Goal: Information Seeking & Learning: Learn about a topic

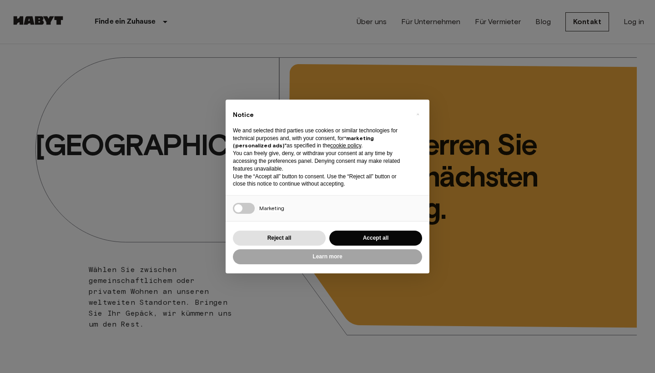
click at [371, 229] on div "Reject all Accept all" at bounding box center [327, 238] width 189 height 19
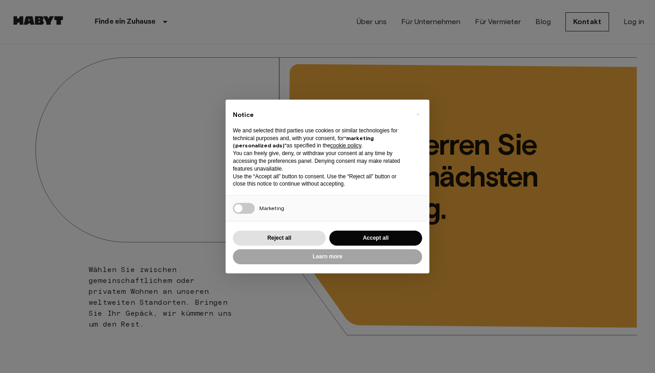
click at [356, 229] on div "Reject all Accept all" at bounding box center [327, 238] width 189 height 19
click at [357, 231] on button "Accept all" at bounding box center [375, 238] width 93 height 15
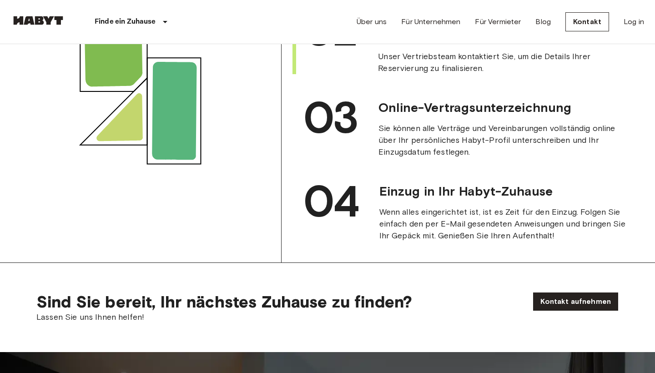
scroll to position [1036, 0]
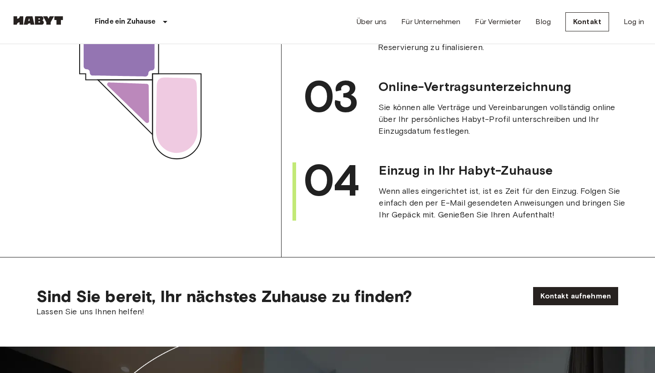
click at [488, 221] on span "Wenn alles eingerichtet ist, ist es Zeit für den Einzug. Folgen Sie einfach den…" at bounding box center [504, 202] width 251 height 35
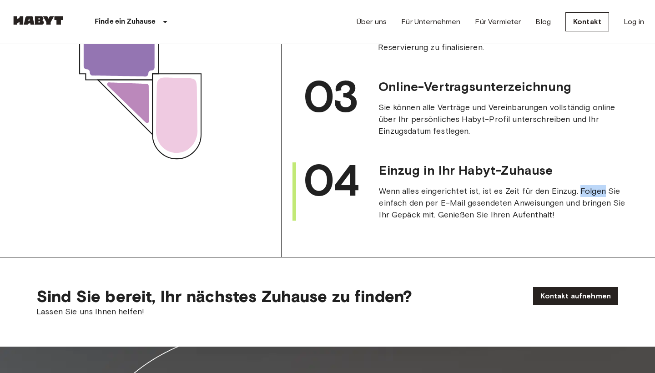
click at [488, 221] on span "Wenn alles eingerichtet ist, ist es Zeit für den Einzug. Folgen Sie einfach den…" at bounding box center [504, 202] width 251 height 35
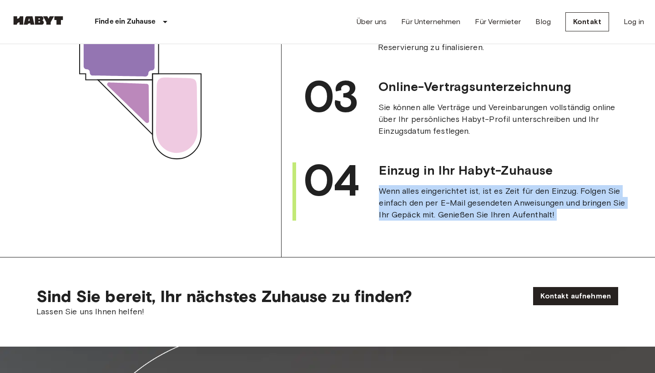
click at [488, 221] on span "Wenn alles eingerichtet ist, ist es Zeit für den Einzug. Folgen Sie einfach den…" at bounding box center [504, 202] width 251 height 35
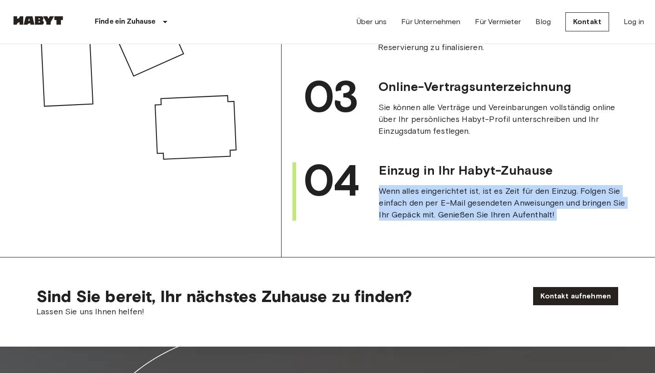
click at [492, 221] on span "Wenn alles eingerichtet ist, ist es Zeit für den Einzug. Folgen Sie einfach den…" at bounding box center [504, 202] width 251 height 35
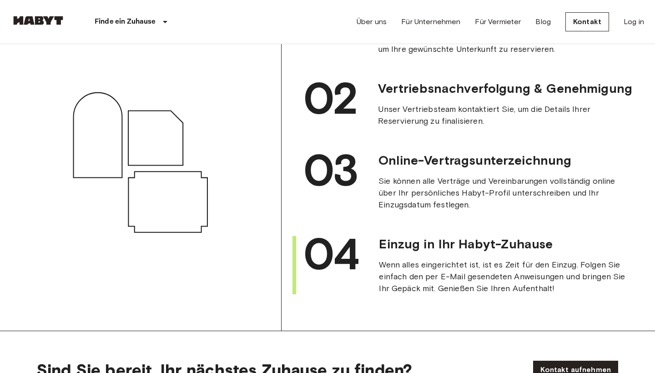
scroll to position [938, 0]
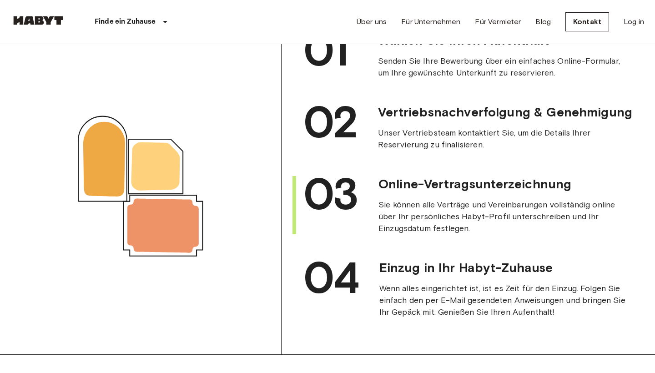
click at [490, 234] on span "Sie können alle Verträge und Vereinbarungen vollständig online über Ihr persönl…" at bounding box center [503, 216] width 251 height 35
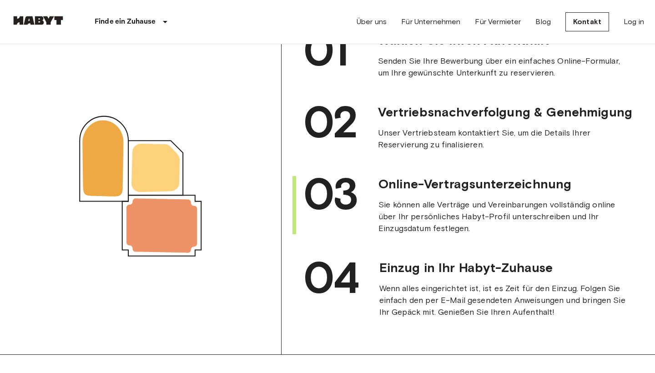
click at [490, 234] on span "Sie können alle Verträge und Vereinbarungen vollständig online über Ihr persönl…" at bounding box center [503, 216] width 251 height 35
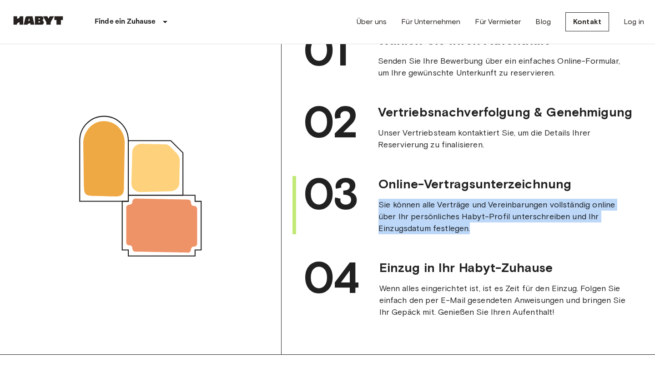
click at [496, 234] on span "Sie können alle Verträge und Vereinbarungen vollständig online über Ihr persönl…" at bounding box center [503, 216] width 251 height 35
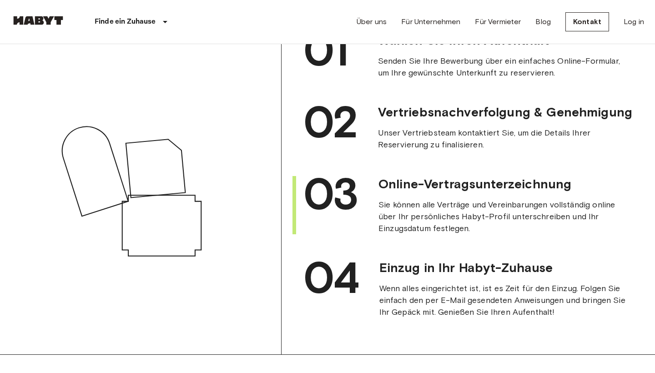
click at [496, 234] on span "Sie können alle Verträge und Vereinbarungen vollständig online über Ihr persönl…" at bounding box center [503, 216] width 251 height 35
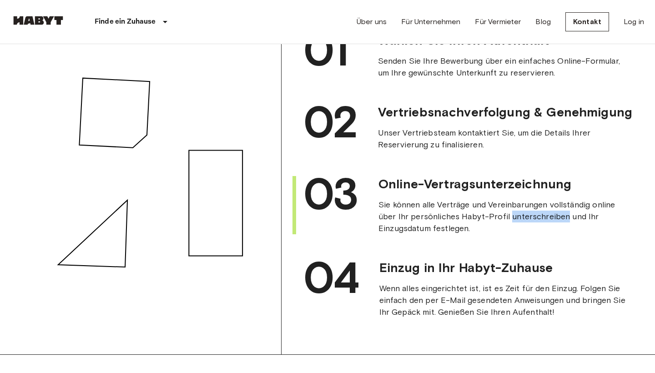
click at [496, 234] on span "Sie können alle Verträge und Vereinbarungen vollständig online über Ihr persönl…" at bounding box center [503, 216] width 251 height 35
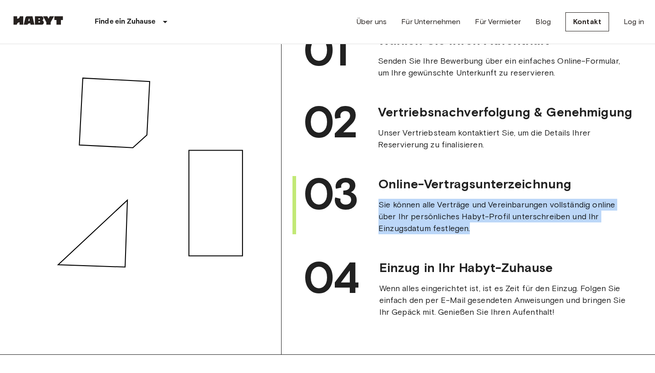
click at [496, 234] on span "Sie können alle Verträge und Vereinbarungen vollständig online über Ihr persönl…" at bounding box center [503, 216] width 251 height 35
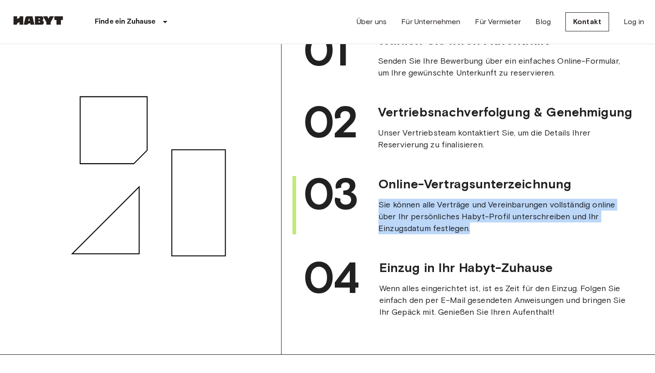
click at [502, 234] on span "Sie können alle Verträge und Vereinbarungen vollständig online über Ihr persönl…" at bounding box center [503, 216] width 251 height 35
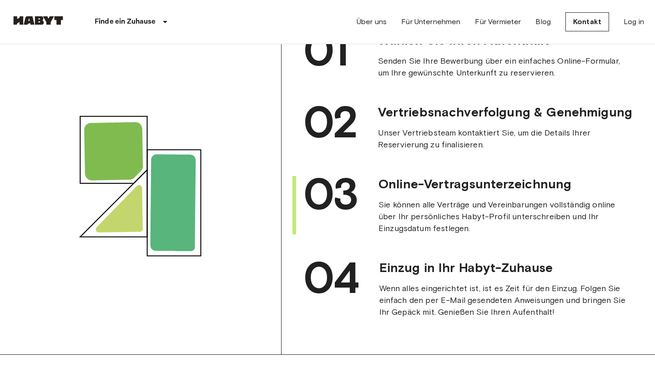
click at [502, 234] on span "Sie können alle Verträge und Vereinbarungen vollständig online über Ihr persönl…" at bounding box center [503, 216] width 251 height 35
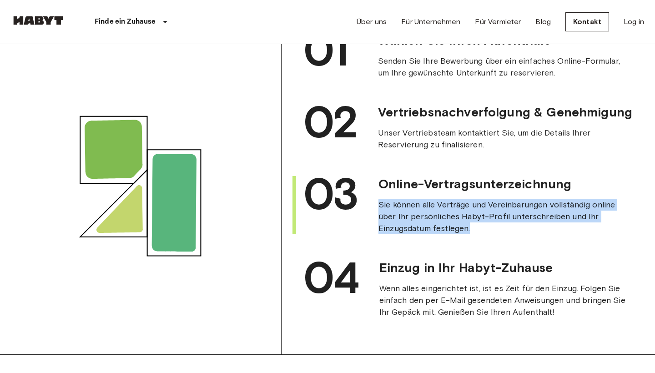
click at [502, 234] on span "Sie können alle Verträge und Vereinbarungen vollständig online über Ihr persönl…" at bounding box center [503, 216] width 251 height 35
click at [513, 234] on span "Sie können alle Verträge und Vereinbarungen vollständig online über Ihr persönl…" at bounding box center [503, 216] width 251 height 35
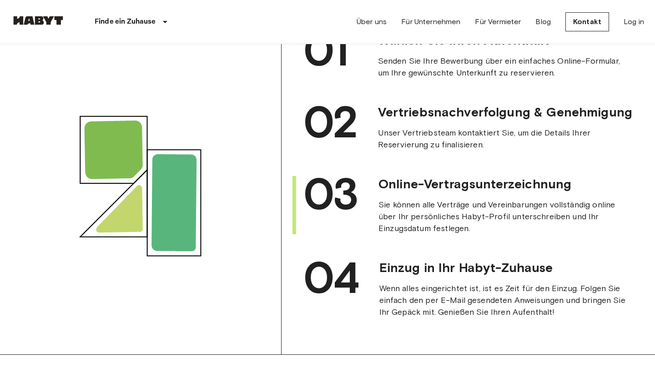
click at [513, 234] on span "Sie können alle Verträge und Vereinbarungen vollständig online über Ihr persönl…" at bounding box center [503, 216] width 251 height 35
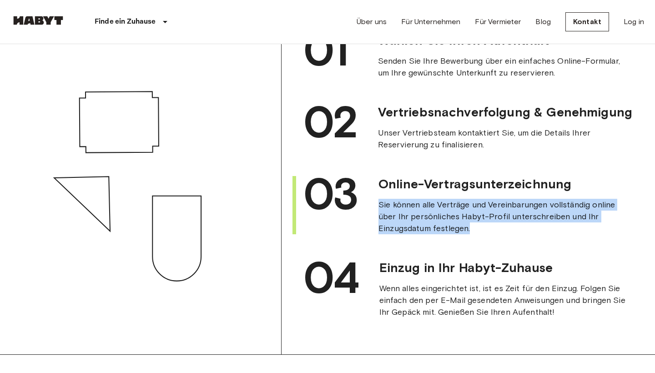
click at [507, 234] on span "Sie können alle Verträge und Vereinbarungen vollständig online über Ihr persönl…" at bounding box center [503, 216] width 251 height 35
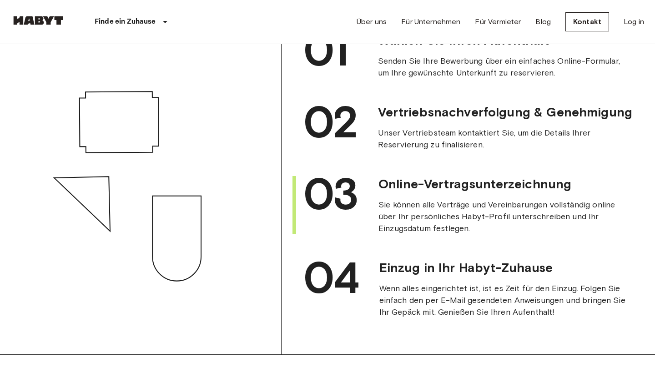
click at [507, 234] on span "Sie können alle Verträge und Vereinbarungen vollständig online über Ihr persönl…" at bounding box center [503, 216] width 251 height 35
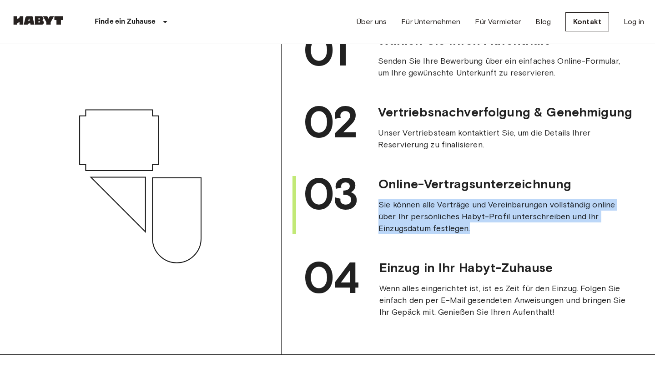
click at [507, 234] on span "Sie können alle Verträge und Vereinbarungen vollständig online über Ihr persönl…" at bounding box center [503, 216] width 251 height 35
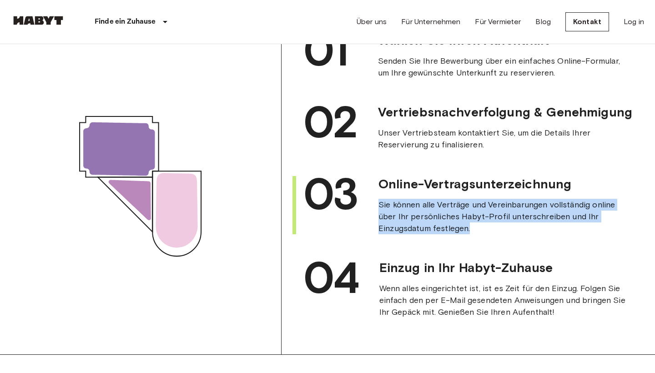
scroll to position [831, 0]
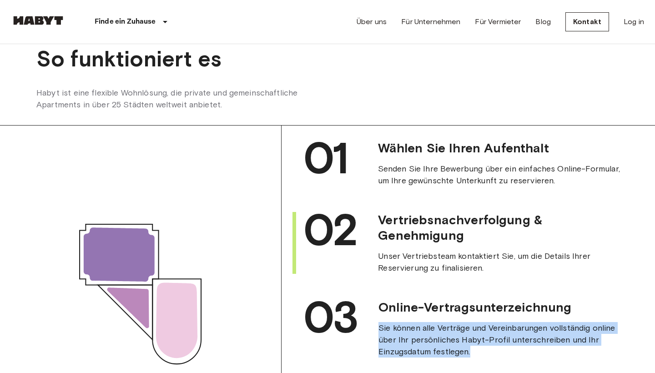
click at [502, 258] on div "Vertriebsnachverfolgung & Genehmigung Unser Vertriebsteam kontaktiert Sie, um d…" at bounding box center [489, 243] width 281 height 62
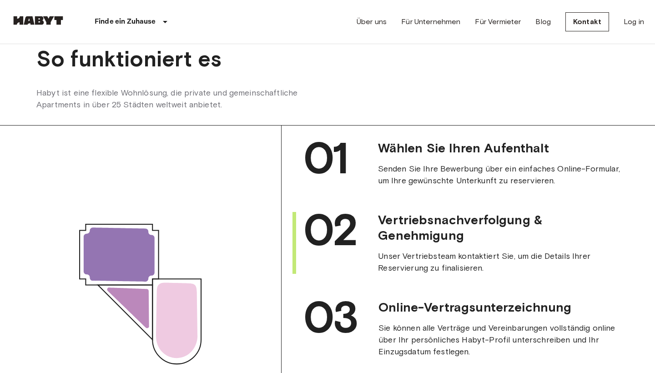
click at [502, 258] on div "Vertriebsnachverfolgung & Genehmigung Unser Vertriebsteam kontaktiert Sie, um d…" at bounding box center [489, 243] width 281 height 62
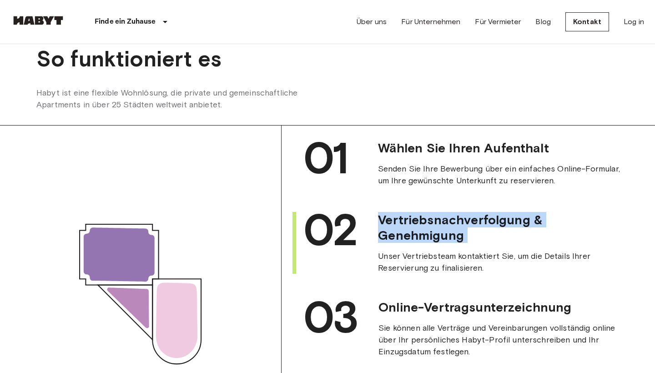
click at [502, 258] on div "Vertriebsnachverfolgung & Genehmigung Unser Vertriebsteam kontaktiert Sie, um d…" at bounding box center [489, 243] width 281 height 62
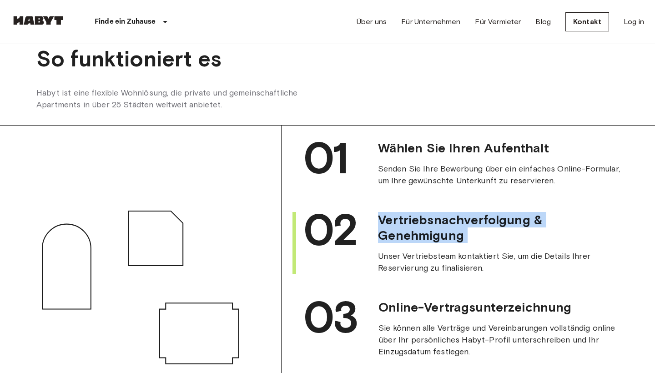
click at [511, 269] on span "Unser Vertriebsteam kontaktiert Sie, um die Details Ihrer Reservierung zu final…" at bounding box center [503, 262] width 251 height 24
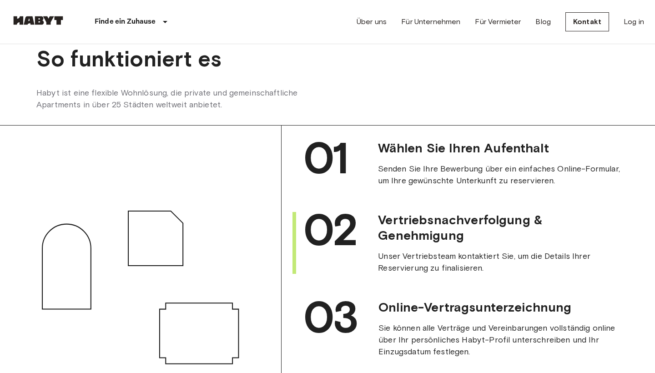
click at [511, 269] on span "Unser Vertriebsteam kontaktiert Sie, um die Details Ihrer Reservierung zu final…" at bounding box center [503, 262] width 251 height 24
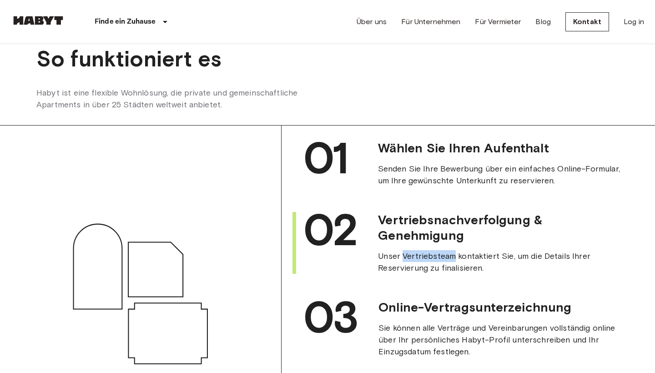
click at [511, 269] on span "Unser Vertriebsteam kontaktiert Sie, um die Details Ihrer Reservierung zu final…" at bounding box center [503, 262] width 251 height 24
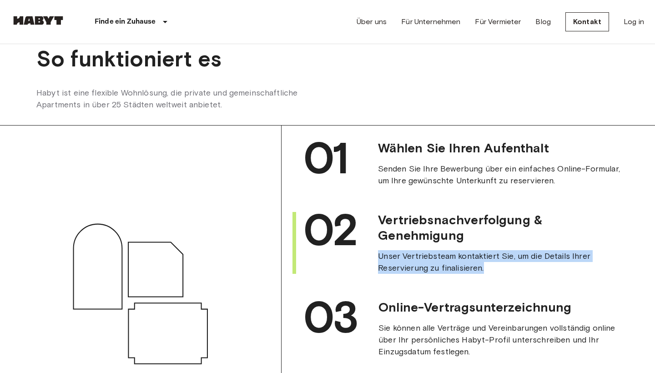
click at [511, 269] on span "Unser Vertriebsteam kontaktiert Sie, um die Details Ihrer Reservierung zu final…" at bounding box center [503, 262] width 251 height 24
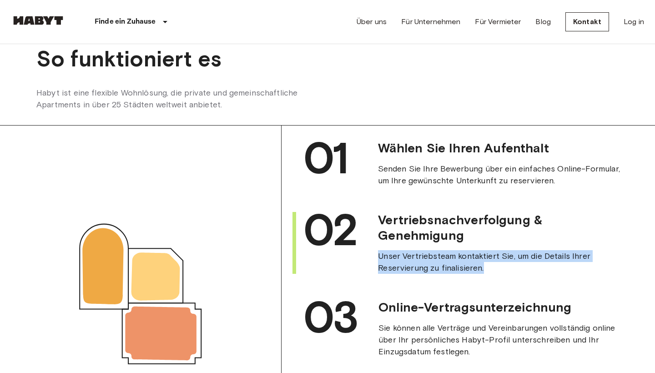
click at [504, 243] on span "Vertriebsnachverfolgung & Genehmigung" at bounding box center [503, 227] width 251 height 31
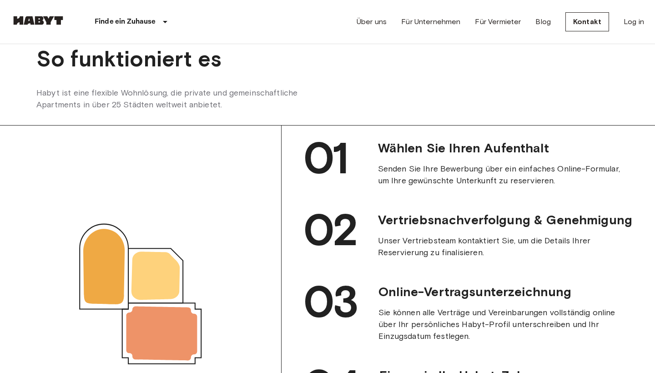
click at [484, 201] on div "01 Wählen Sie Ihren Aufenthalt Senden Sie Ihre Bewerbung über ein einfaches Onl…" at bounding box center [467, 282] width 373 height 315
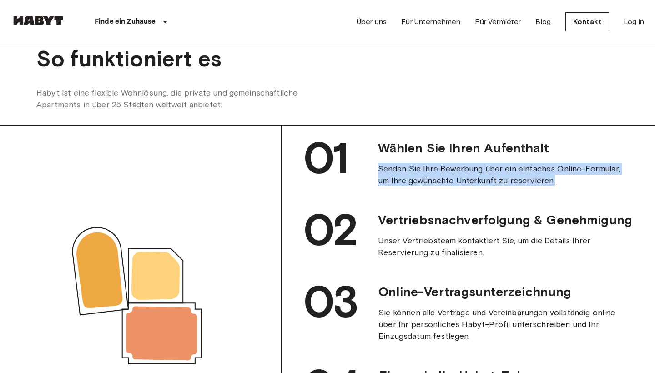
click at [484, 201] on div "01 Wählen Sie Ihren Aufenthalt Senden Sie Ihre Bewerbung über ein einfaches Onl…" at bounding box center [467, 282] width 373 height 315
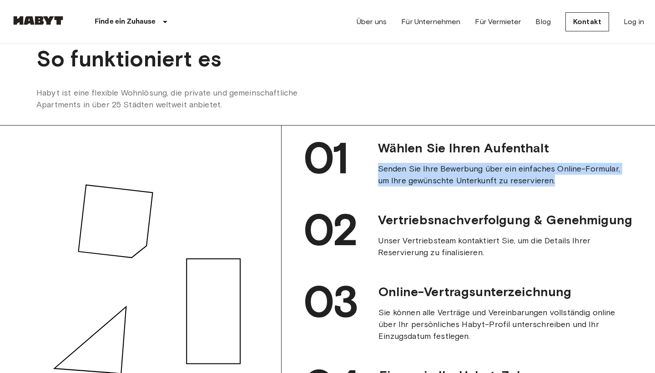
click at [491, 213] on div "01 Wählen Sie Ihren Aufenthalt Senden Sie Ihre Bewerbung über ein einfaches Onl…" at bounding box center [467, 282] width 373 height 315
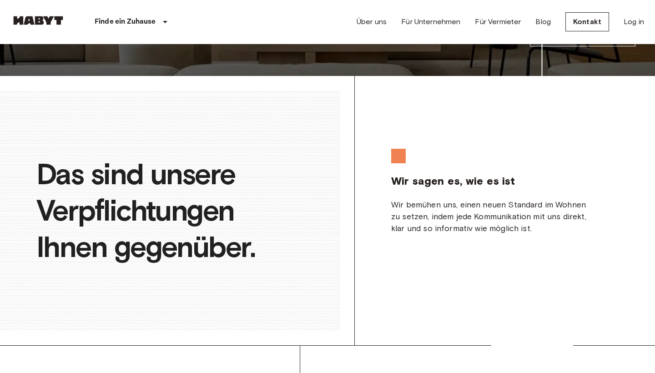
scroll to position [1750, 0]
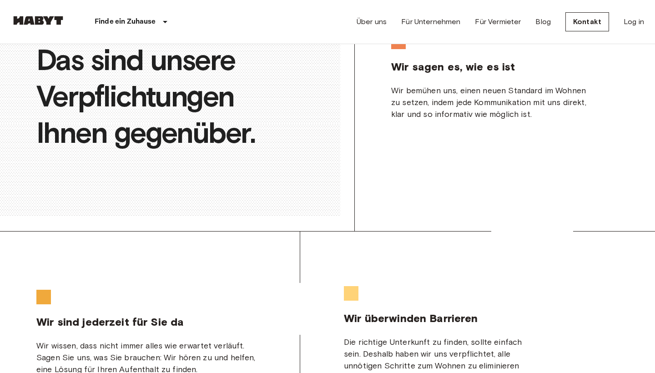
click at [424, 178] on div "Wir sagen es, wie es ist Wir bemühen uns, einen neuen Standard im Wohnen zu set…" at bounding box center [505, 77] width 300 height 202
click at [416, 124] on div "Wir sagen es, wie es ist Wir bemühen uns, einen neuen Standard im Wohnen zu set…" at bounding box center [494, 77] width 220 height 93
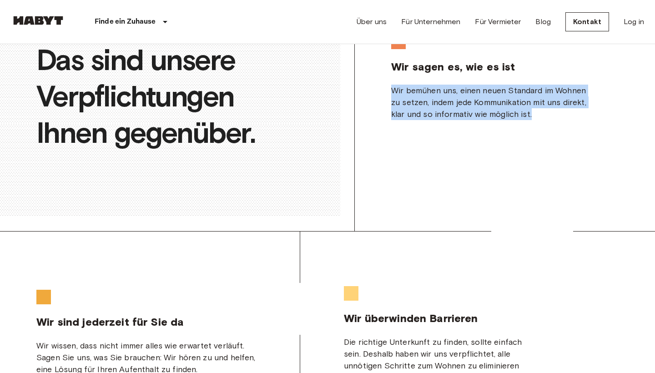
click at [416, 124] on div "Wir sagen es, wie es ist Wir bemühen uns, einen neuen Standard im Wohnen zu set…" at bounding box center [494, 77] width 220 height 93
click at [426, 178] on div "Wir sagen es, wie es ist Wir bemühen uns, einen neuen Standard im Wohnen zu set…" at bounding box center [505, 77] width 300 height 202
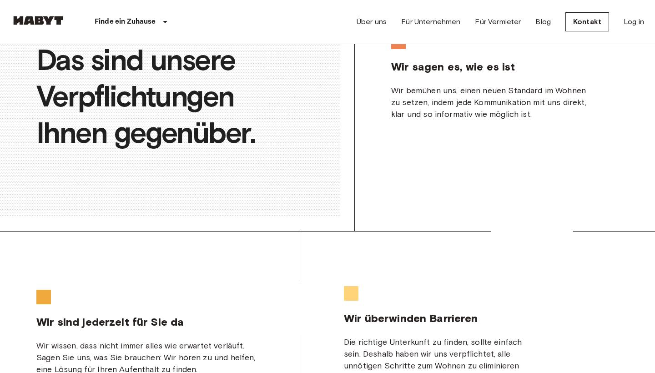
click at [409, 119] on span "Wir bemühen uns, einen neuen Standard im Wohnen zu setzen, indem jede Kommunika…" at bounding box center [488, 102] width 195 height 34
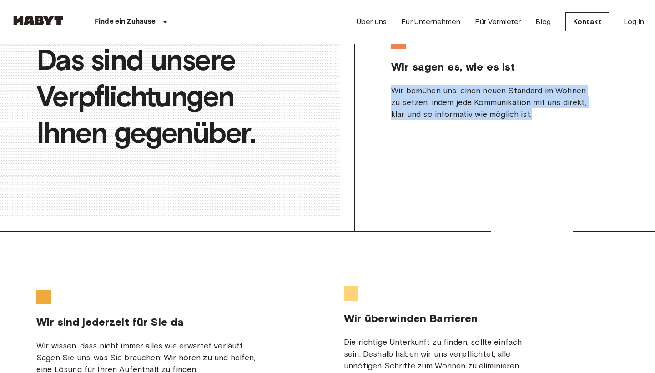
click at [418, 174] on div "Wir sagen es, wie es ist Wir bemühen uns, einen neuen Standard im Wohnen zu set…" at bounding box center [505, 77] width 300 height 202
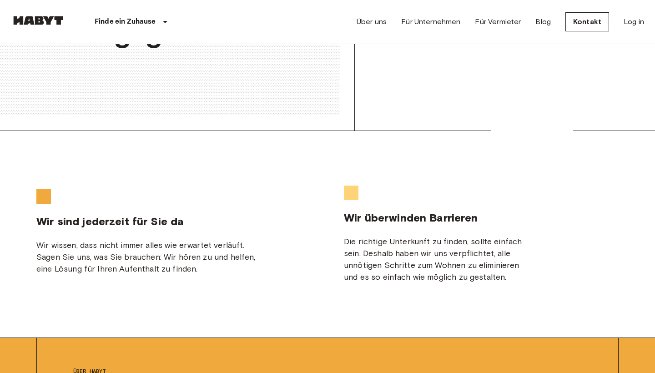
scroll to position [1852, 0]
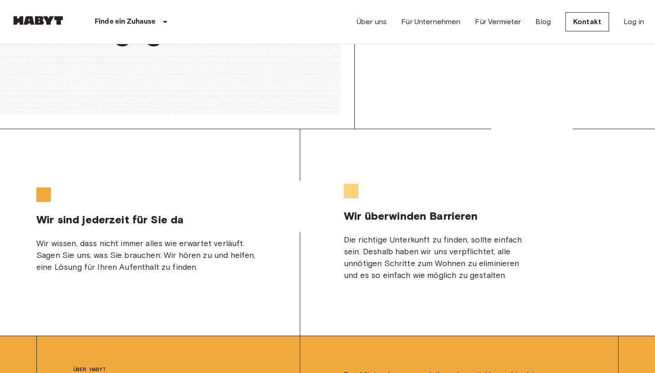
click at [417, 280] on span "Die richtige Unterkunft zu finden, sollte einfach sein. Deshalb haben wir uns v…" at bounding box center [433, 257] width 178 height 45
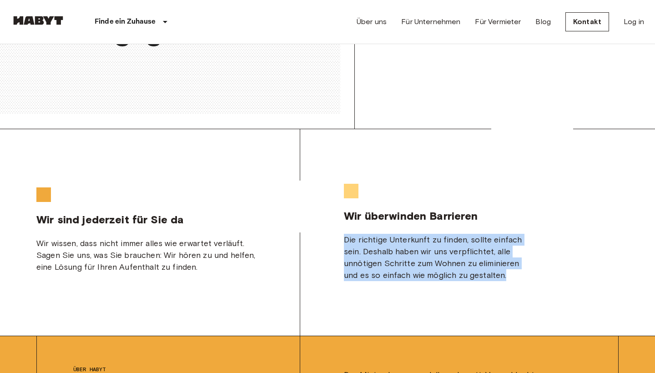
click at [359, 280] on span "Die richtige Unterkunft zu finden, sollte einfach sein. Deshalb haben wir uns v…" at bounding box center [433, 257] width 178 height 45
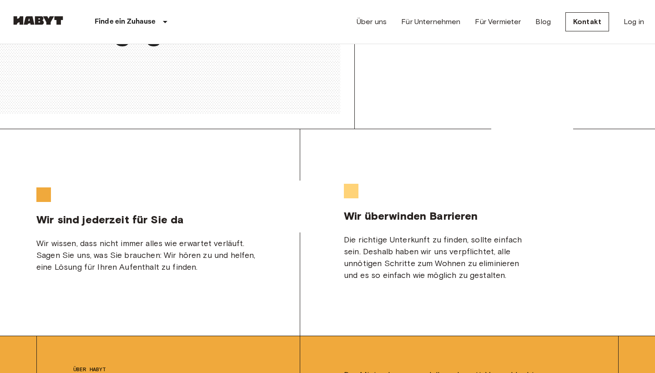
scroll to position [1861, 0]
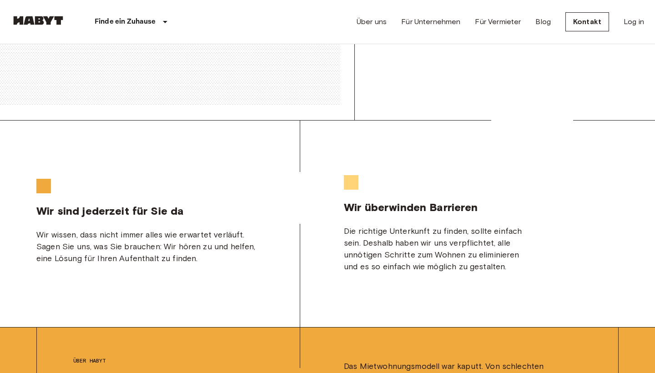
click at [191, 264] on div "Wir wissen, dass nicht immer alles wie erwartet verläuft. Sagen Sie uns, was Si…" at bounding box center [149, 246] width 227 height 35
click at [198, 263] on span "Wir wissen, dass nicht immer alles wie erwartet verläuft. Sagen Sie uns, was Si…" at bounding box center [145, 247] width 219 height 34
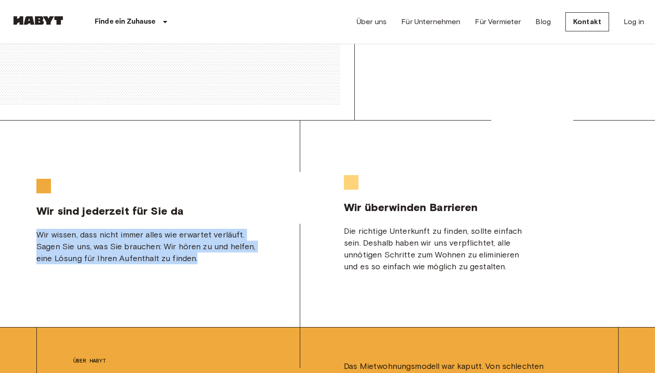
click at [198, 263] on span "Wir wissen, dass nicht immer alles wie erwartet verläuft. Sagen Sie uns, was Si…" at bounding box center [145, 247] width 219 height 34
click at [205, 264] on div "Wir wissen, dass nicht immer alles wie erwartet verläuft. Sagen Sie uns, was Si…" at bounding box center [149, 246] width 227 height 35
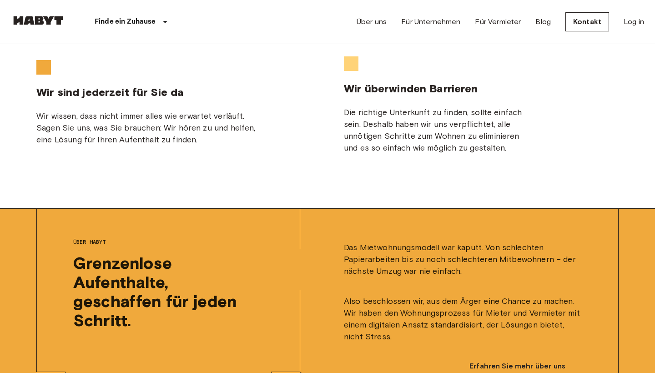
scroll to position [1982, 0]
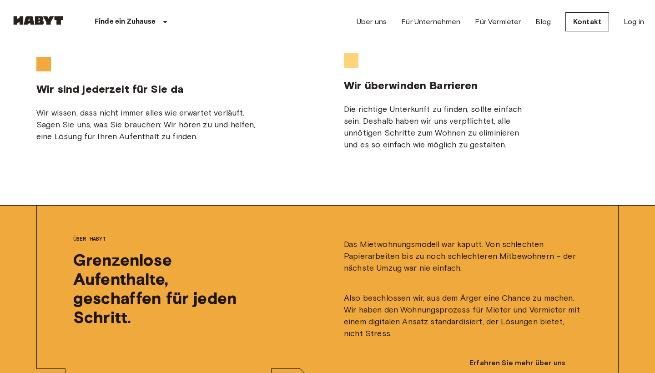
click at [449, 150] on span "Die richtige Unterkunft zu finden, sollte einfach sein. Deshalb haben wir uns v…" at bounding box center [433, 126] width 178 height 45
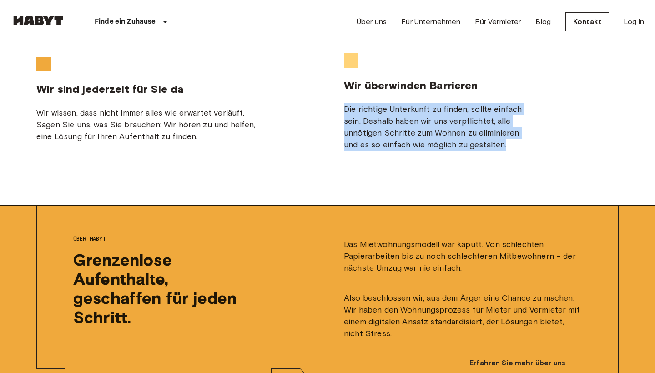
click at [449, 150] on span "Die richtige Unterkunft zu finden, sollte einfach sein. Deshalb haben wir uns v…" at bounding box center [433, 126] width 178 height 45
click at [451, 150] on span "Die richtige Unterkunft zu finden, sollte einfach sein. Deshalb haben wir uns v…" at bounding box center [433, 126] width 178 height 45
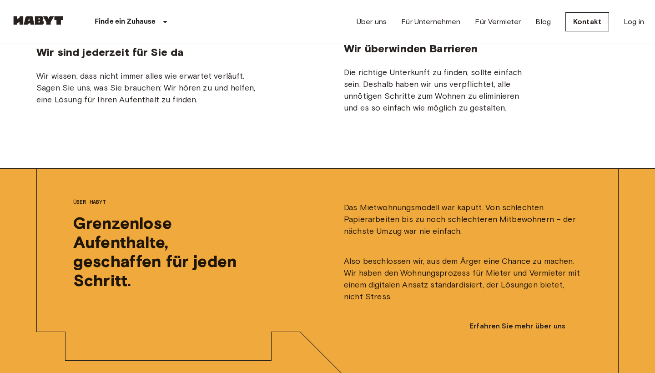
scroll to position [2020, 0]
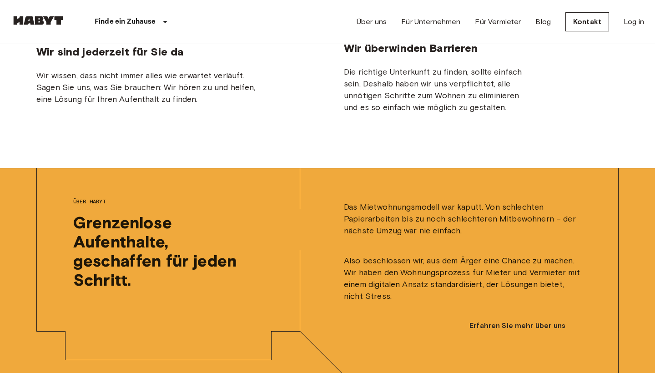
click at [432, 112] on span "Die richtige Unterkunft zu finden, sollte einfach sein. Deshalb haben wir uns v…" at bounding box center [433, 89] width 178 height 45
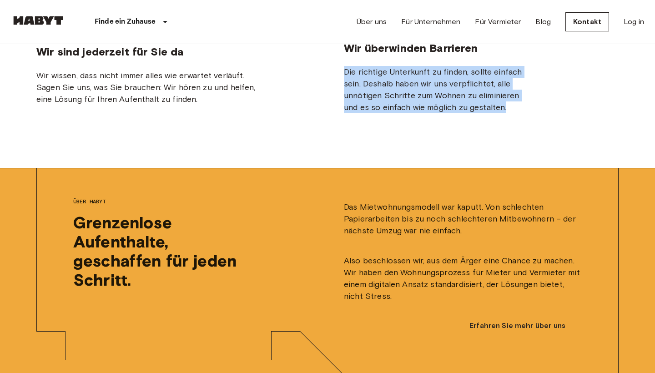
click at [438, 117] on div "Wir überwinden Barrieren Die richtige Unterkunft zu finden, sollte einfach sein…" at bounding box center [436, 64] width 200 height 105
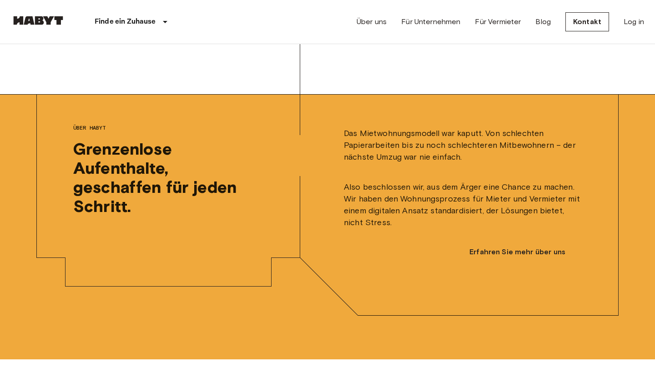
scroll to position [2094, 0]
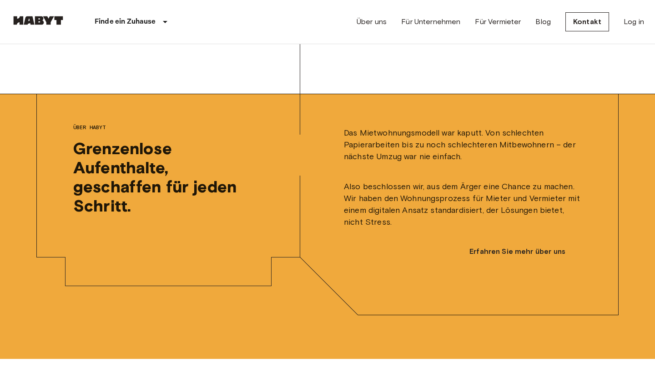
click at [448, 209] on div "Das Mietwohnungsmodell war kaputt. Von schlechten Papierarbeiten bis zu noch sc…" at bounding box center [459, 175] width 318 height 163
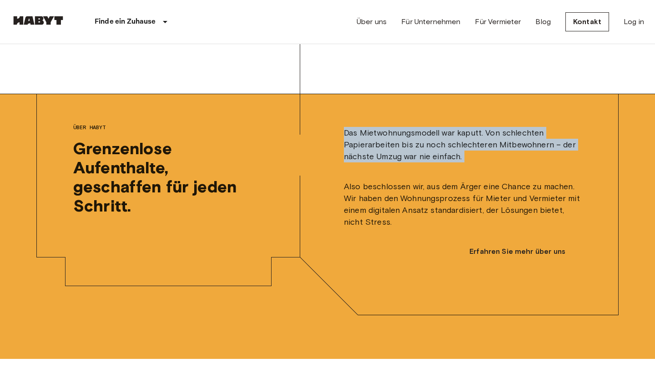
click at [448, 209] on div "Das Mietwohnungsmodell war kaputt. Von schlechten Papierarbeiten bis zu noch sc…" at bounding box center [459, 175] width 318 height 163
click at [460, 228] on span "Also beschlossen wir, aus dem Ärger eine Chance zu machen. Wir haben den Wohnun…" at bounding box center [463, 204] width 238 height 47
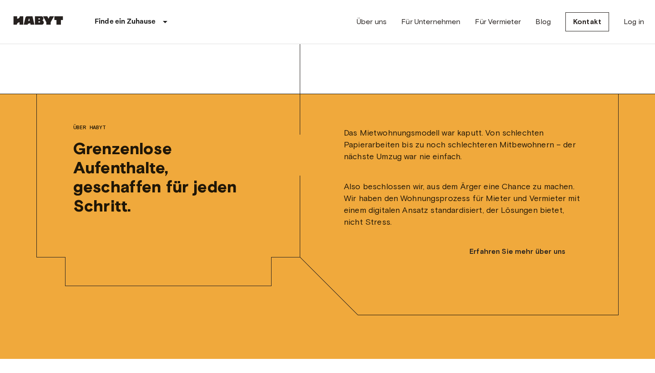
click at [452, 222] on div "Das Mietwohnungsmodell war kaputt. Von schlechten Papierarbeiten bis zu noch sc…" at bounding box center [459, 175] width 318 height 163
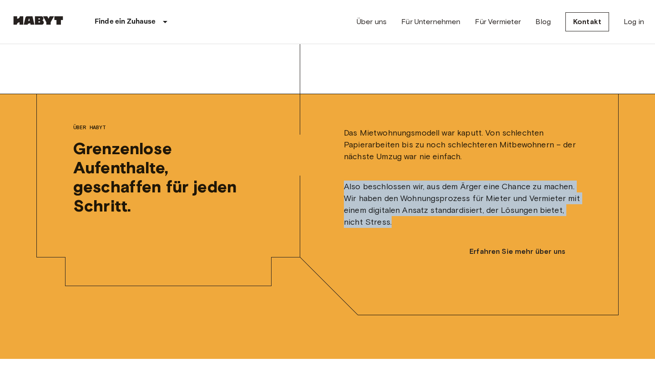
click at [458, 228] on span "Also beschlossen wir, aus dem Ärger eine Chance zu machen. Wir haben den Wohnun…" at bounding box center [463, 204] width 238 height 47
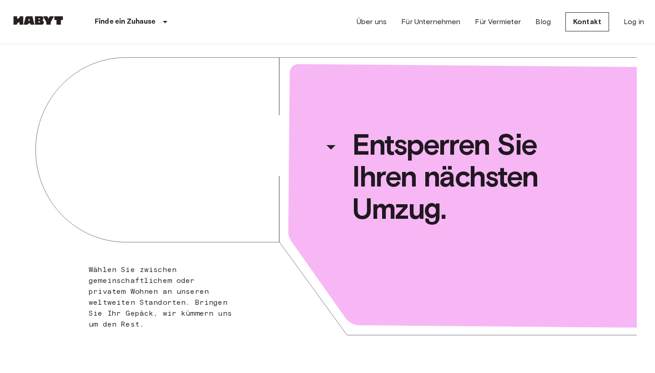
scroll to position [0, 0]
click at [132, 292] on span "Wählen Sie zwischen gemeinschaftlichem oder privatem Wohnen an unseren weltweit…" at bounding box center [160, 296] width 143 height 63
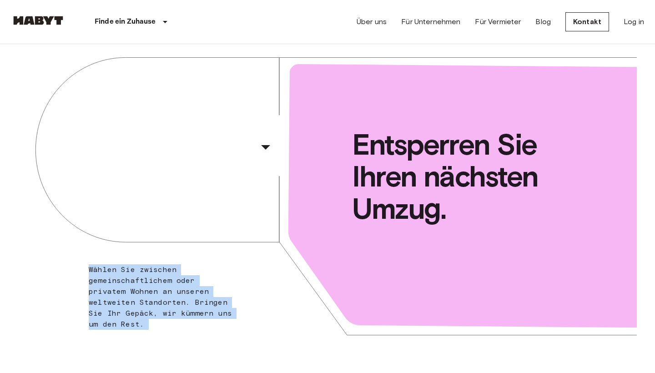
click at [132, 292] on span "Wählen Sie zwischen gemeinschaftlichem oder privatem Wohnen an unseren weltweit…" at bounding box center [160, 296] width 143 height 63
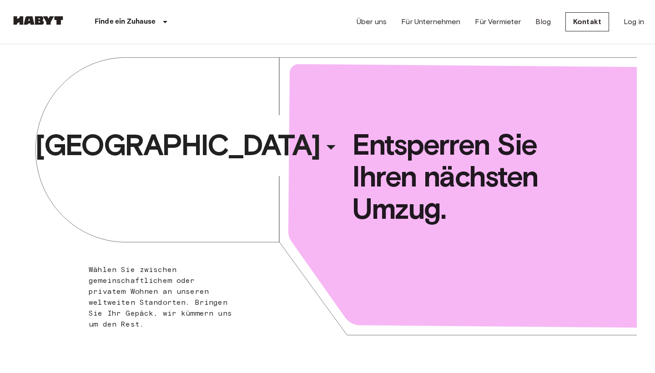
click at [397, 51] on div "Paris ​ ​ Wählen Sie zwischen gemeinschaftlichem oder privatem Wohnen an unsere…" at bounding box center [327, 202] width 618 height 316
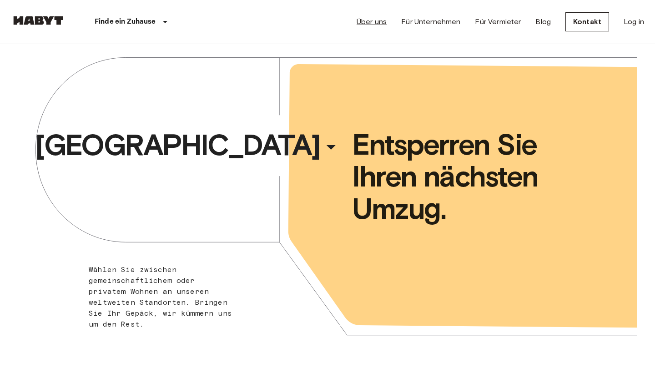
click at [375, 21] on link "Über uns" at bounding box center [371, 21] width 30 height 11
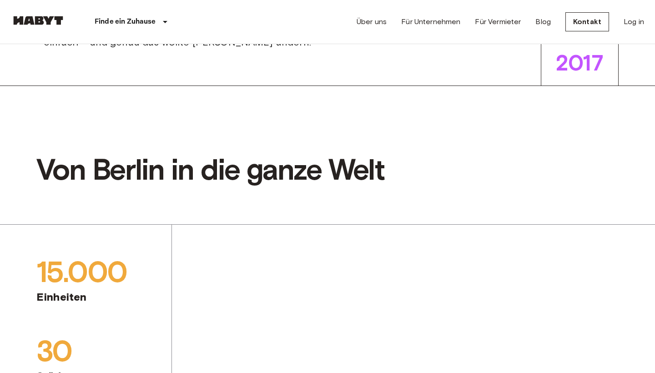
scroll to position [443, 0]
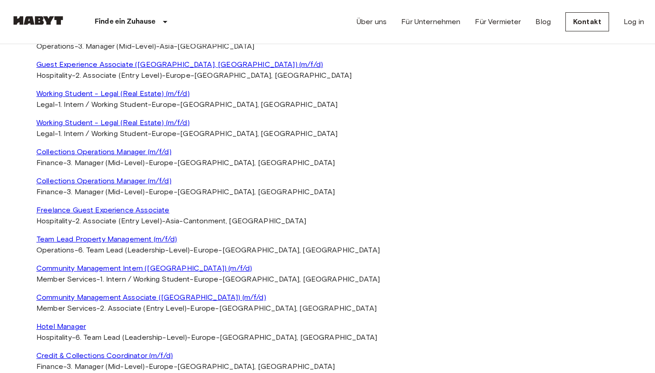
scroll to position [1946, 0]
